Goal: Book appointment/travel/reservation

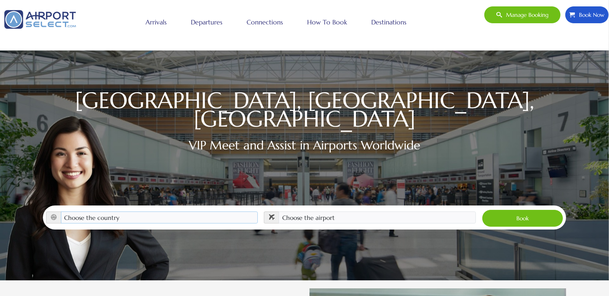
click at [61, 212] on select "Choose the country [GEOGRAPHIC_DATA] [GEOGRAPHIC_DATA] [GEOGRAPHIC_DATA] [GEOGR…" at bounding box center [159, 218] width 197 height 12
select select "[GEOGRAPHIC_DATA]"
click at [279, 212] on select "Choose the airport [GEOGRAPHIC_DATA] (ALB) [GEOGRAPHIC_DATA] ([GEOGRAPHIC_DATA]…" at bounding box center [377, 218] width 197 height 12
select select "IAH"
click at [519, 210] on button "Book" at bounding box center [522, 219] width 81 height 18
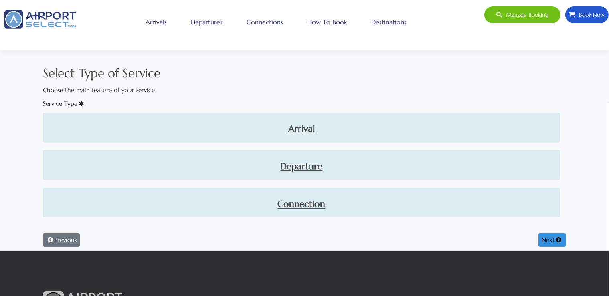
click at [315, 139] on div "Arrival" at bounding box center [301, 127] width 517 height 29
click at [302, 129] on link "Arrival" at bounding box center [301, 129] width 505 height 14
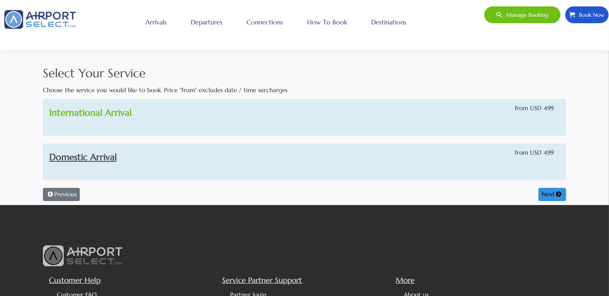
click at [126, 118] on link "International Arrival" at bounding box center [90, 112] width 82 height 11
